Goal: Book appointment/travel/reservation

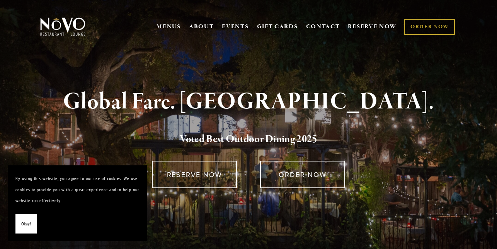
scroll to position [11, 0]
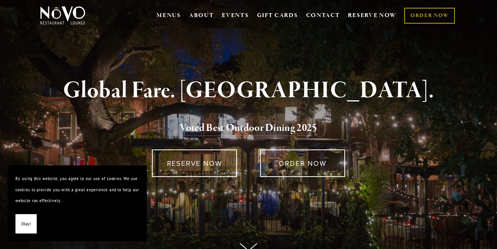
click at [28, 229] on span "Okay!" at bounding box center [26, 223] width 10 height 11
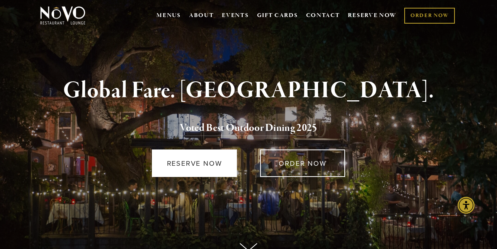
click at [185, 164] on link "RESERVE NOW" at bounding box center [194, 162] width 85 height 27
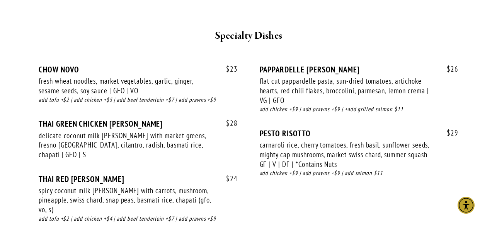
scroll to position [1146, 0]
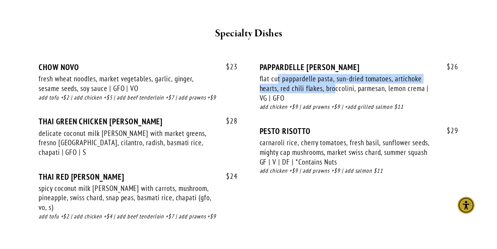
drag, startPoint x: 277, startPoint y: 70, endPoint x: 337, endPoint y: 77, distance: 59.9
click at [337, 77] on div "flat cut pappardelle pasta, sun-dried tomatoes, artichoke hearts, red chili fla…" at bounding box center [348, 88] width 177 height 29
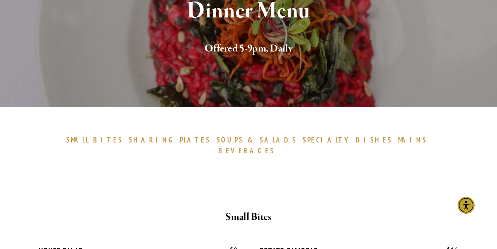
scroll to position [123, 0]
